Goal: Check status

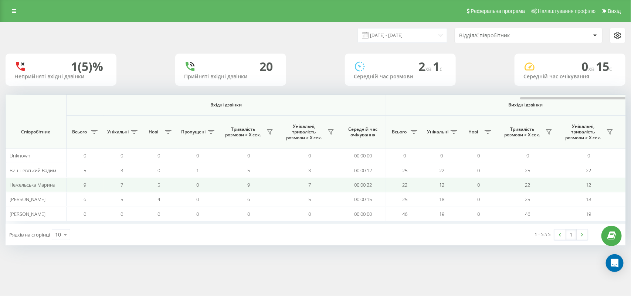
scroll to position [0, 322]
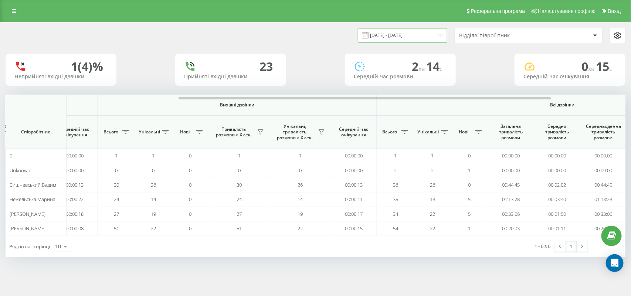
click at [442, 35] on input "[DATE] - [DATE]" at bounding box center [402, 35] width 89 height 14
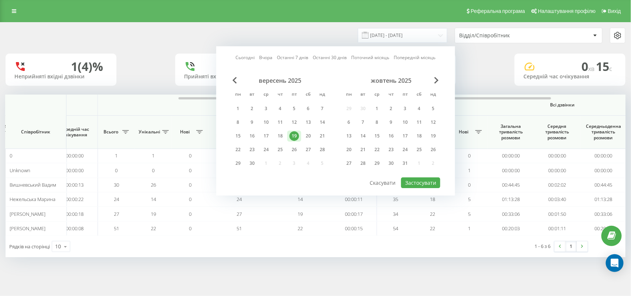
click at [363, 60] on link "Поточний місяць" at bounding box center [370, 57] width 38 height 7
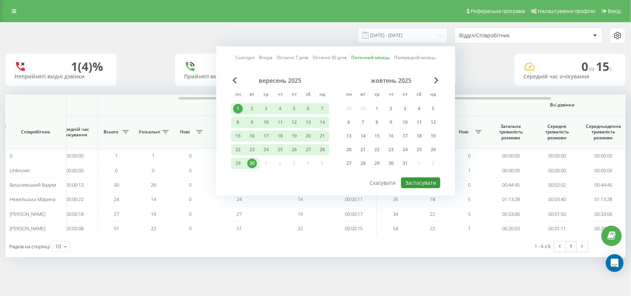
click at [414, 182] on button "Застосувати" at bounding box center [420, 182] width 39 height 11
type input "[DATE] - [DATE]"
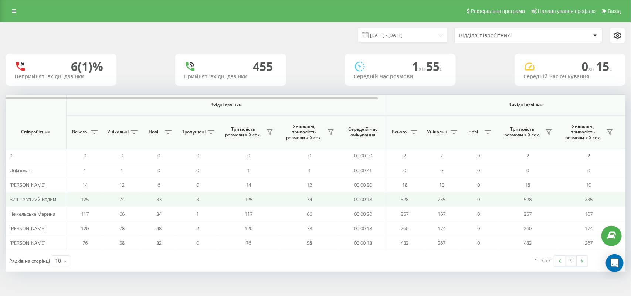
click at [98, 200] on td "125" at bounding box center [85, 199] width 37 height 14
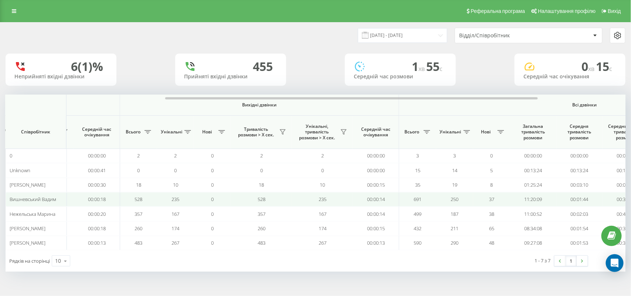
scroll to position [0, 277]
